Goal: Information Seeking & Learning: Find specific fact

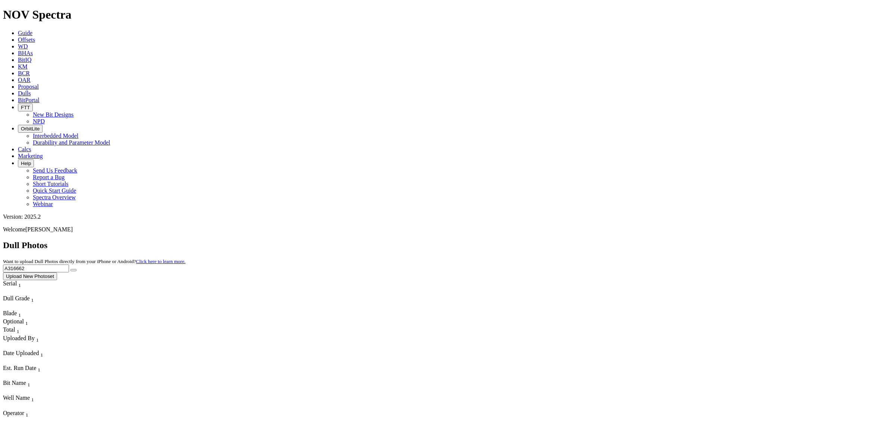
click at [69, 265] on input "A316662" at bounding box center [36, 269] width 66 height 8
click at [70, 269] on button "submit" at bounding box center [73, 270] width 6 height 2
drag, startPoint x: 739, startPoint y: 29, endPoint x: 666, endPoint y: 33, distance: 72.8
click at [666, 241] on div "Dull Photos Want to upload Dull Photos directly from your iPhone or Android? Cl…" at bounding box center [447, 261] width 889 height 40
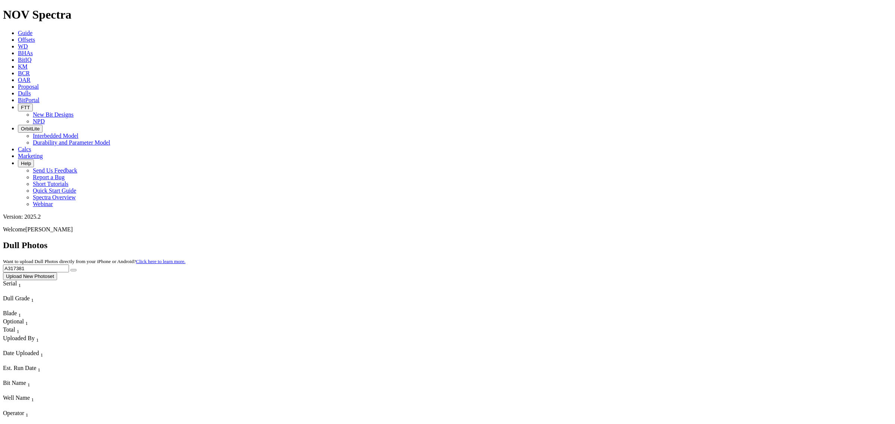
type input "A317381"
click at [70, 269] on button "submit" at bounding box center [73, 270] width 6 height 2
